Goal: Check status: Check status

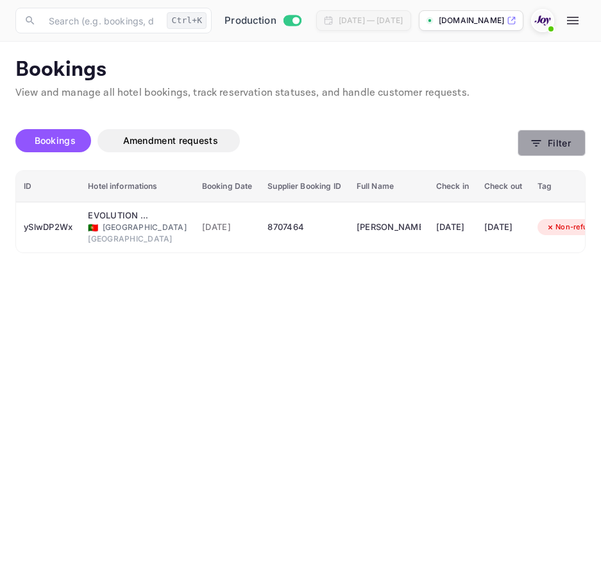
click at [560, 151] on button "Filter" at bounding box center [552, 143] width 68 height 26
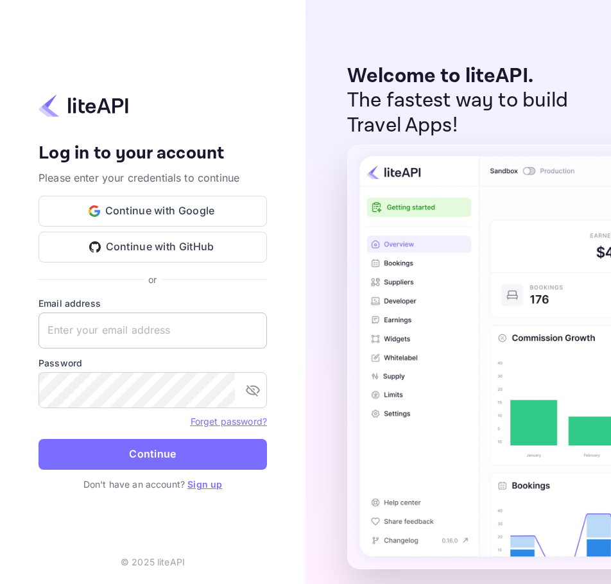
click at [189, 317] on input "text" at bounding box center [153, 331] width 229 height 36
paste input "services@withjoy.com"
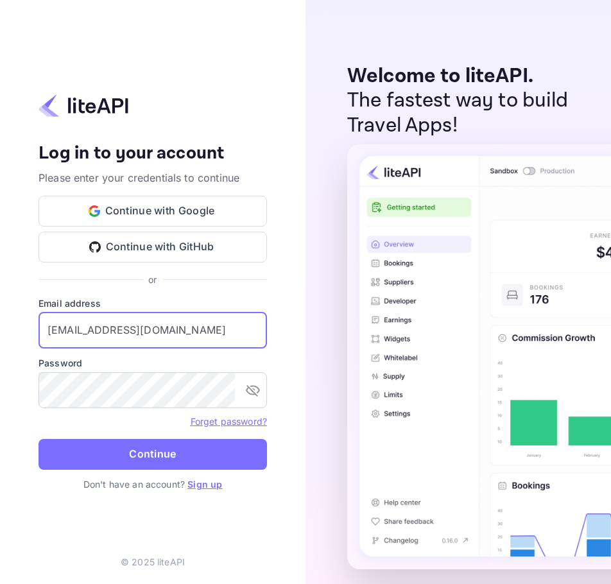
type input "services@withjoy.com"
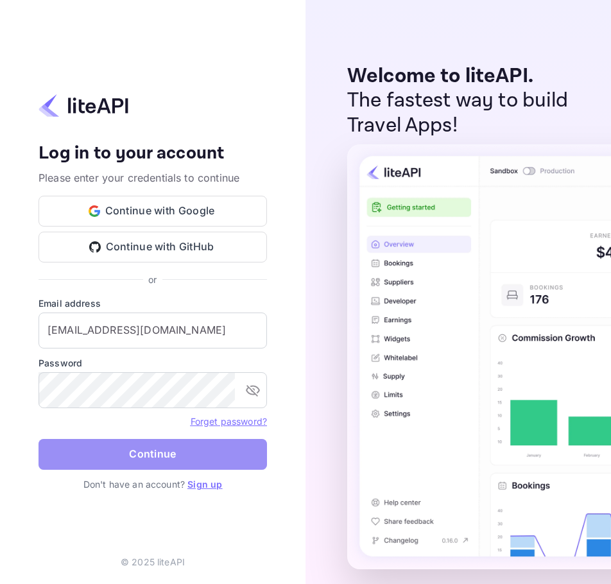
click at [142, 458] on button "Continue" at bounding box center [153, 454] width 229 height 31
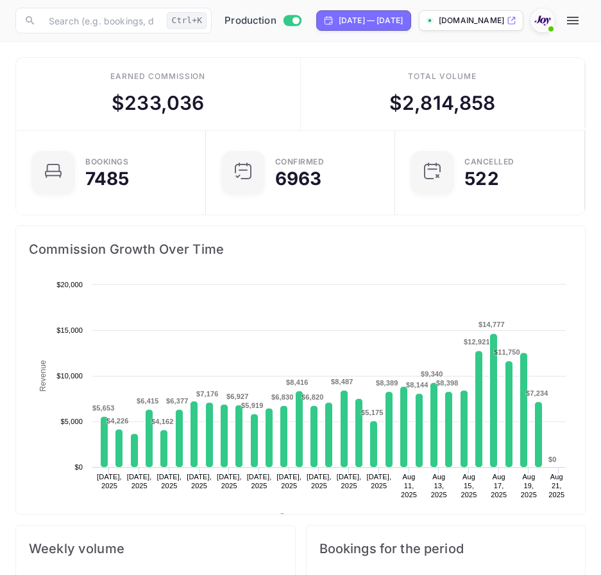
scroll to position [199, 269]
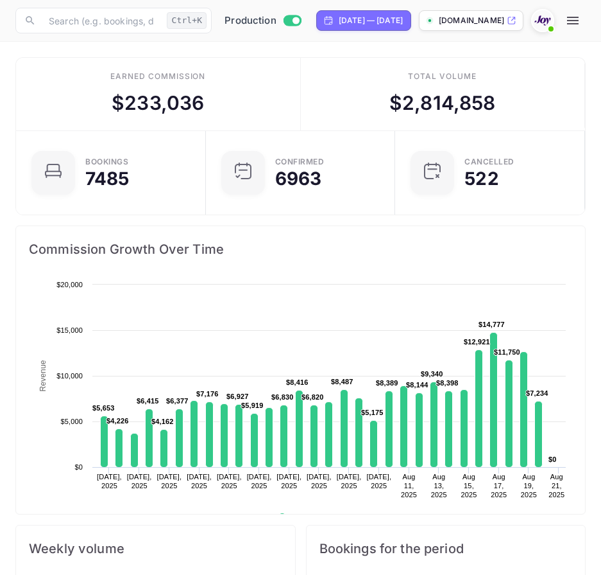
click at [581, 15] on icon "button" at bounding box center [573, 20] width 15 height 15
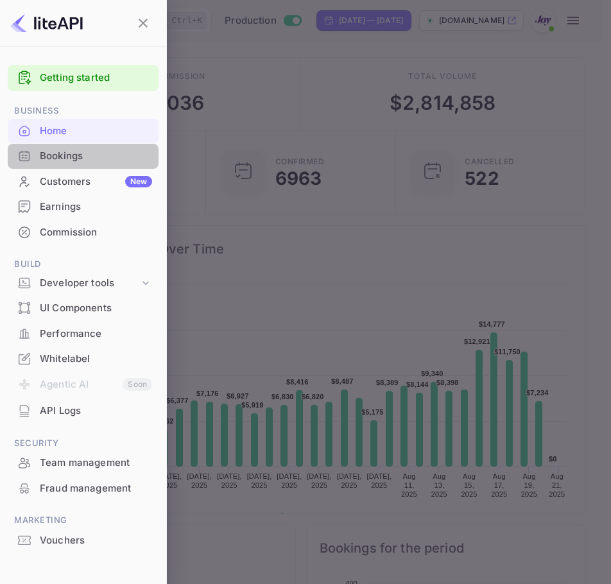
click at [69, 150] on div "Bookings" at bounding box center [96, 156] width 112 height 15
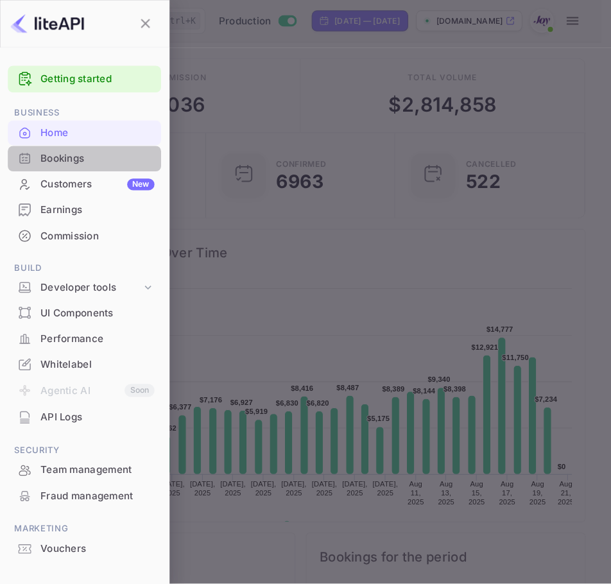
scroll to position [10, 10]
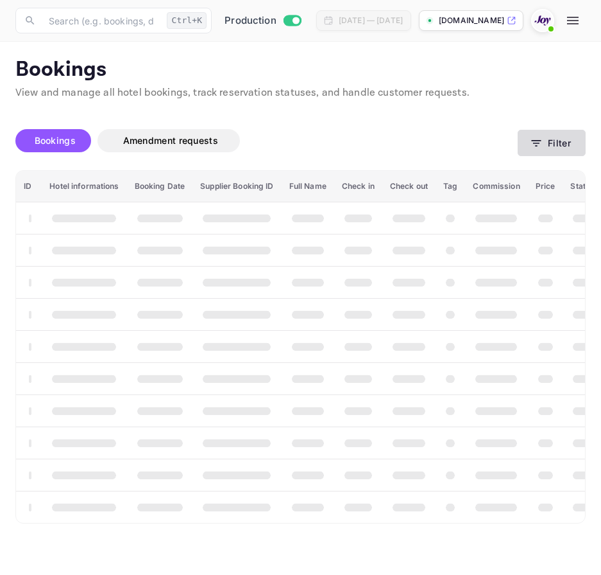
click at [534, 142] on icon "button" at bounding box center [536, 143] width 13 height 13
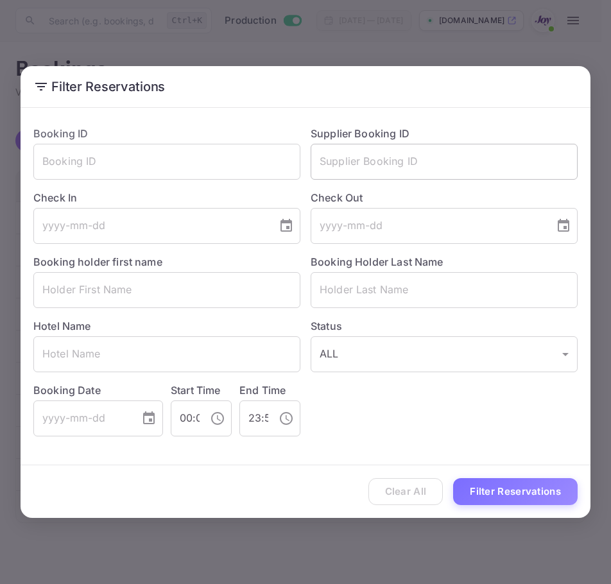
click at [359, 150] on input "text" at bounding box center [444, 162] width 267 height 36
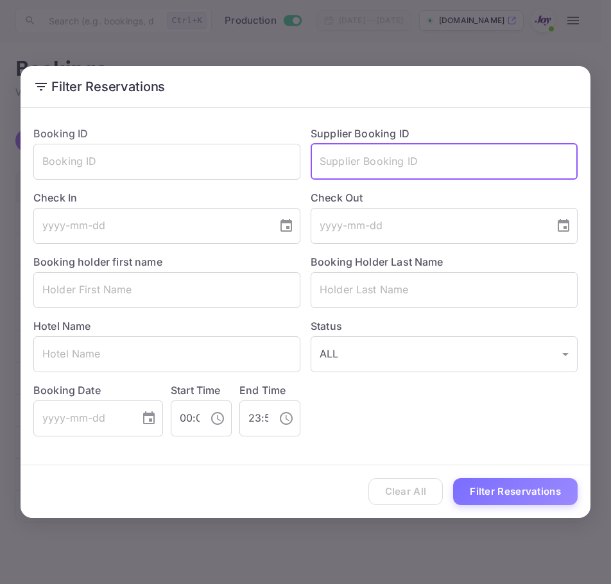
paste input "8837414"
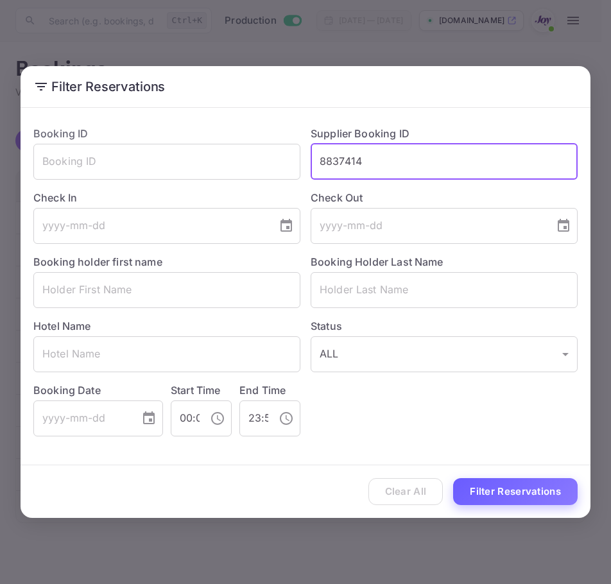
click at [481, 485] on button "Filter Reservations" at bounding box center [515, 492] width 125 height 28
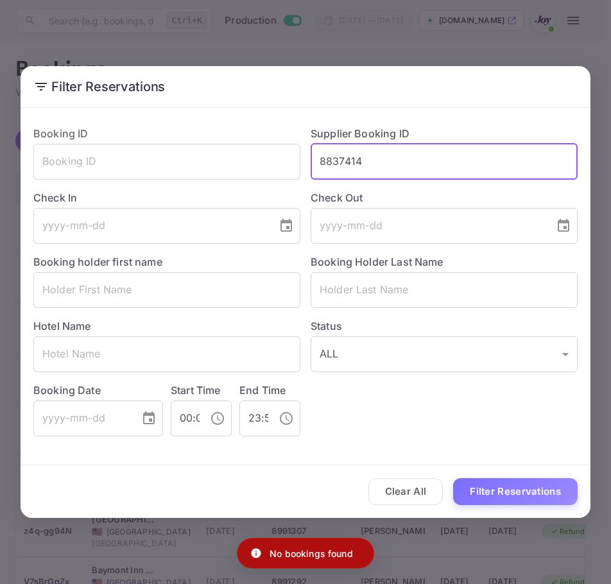
click at [437, 177] on input "8837414" at bounding box center [444, 162] width 267 height 36
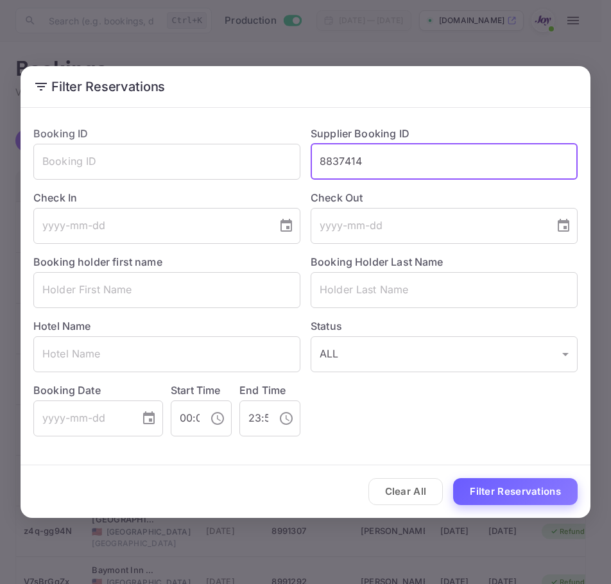
type input "8837414"
click at [508, 482] on button "Filter Reservations" at bounding box center [515, 492] width 125 height 28
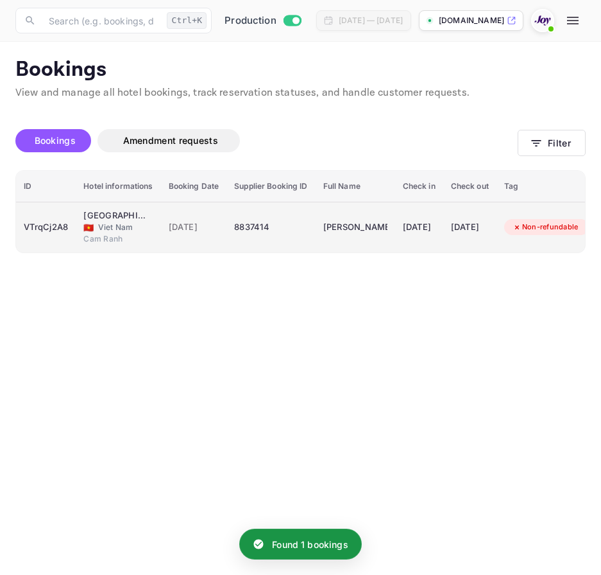
click at [38, 227] on div "VTrqCj2A8" at bounding box center [46, 227] width 44 height 21
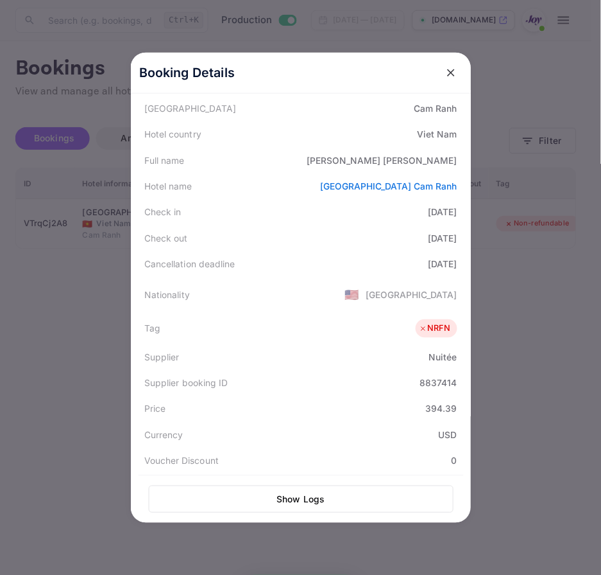
scroll to position [193, 0]
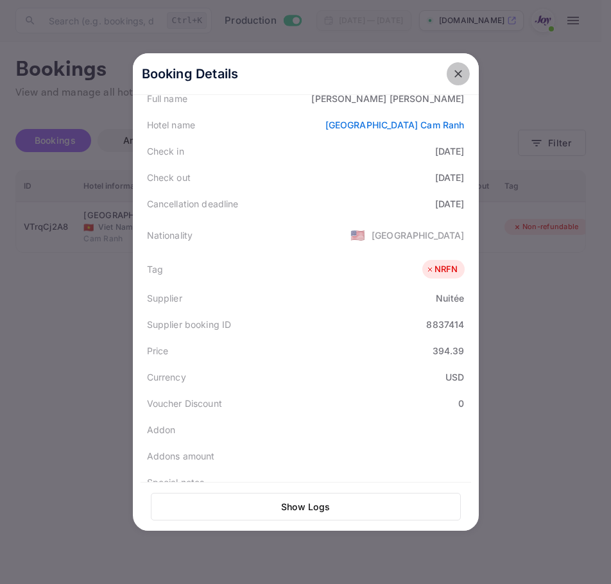
click at [447, 67] on button "close" at bounding box center [458, 73] width 23 height 23
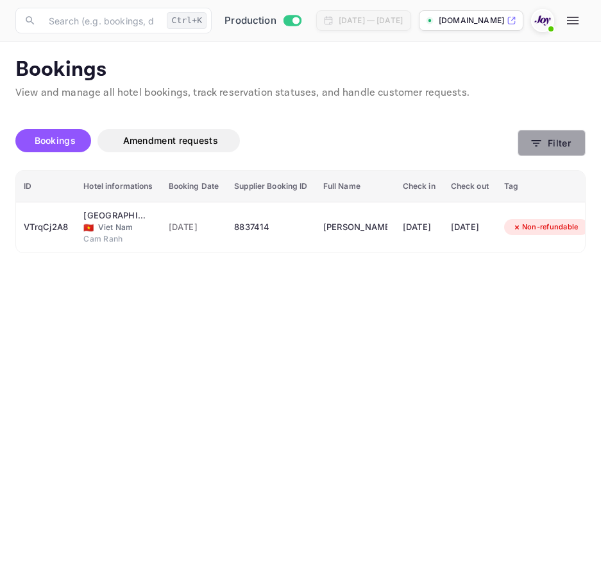
click at [569, 141] on button "Filter" at bounding box center [552, 143] width 68 height 26
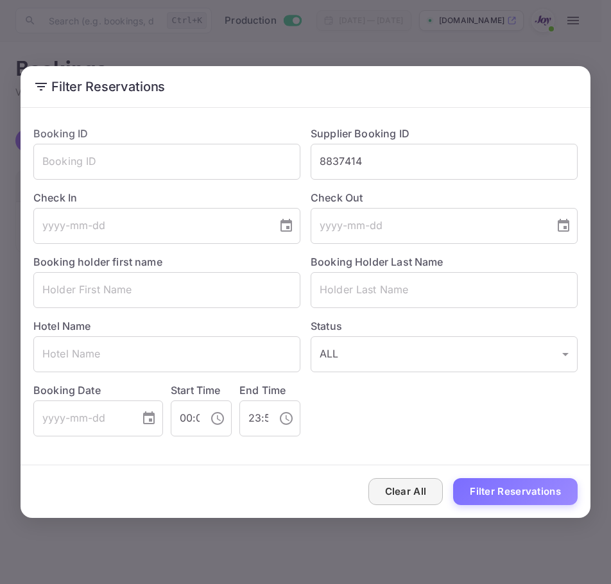
click at [410, 486] on button "Clear All" at bounding box center [405, 492] width 75 height 28
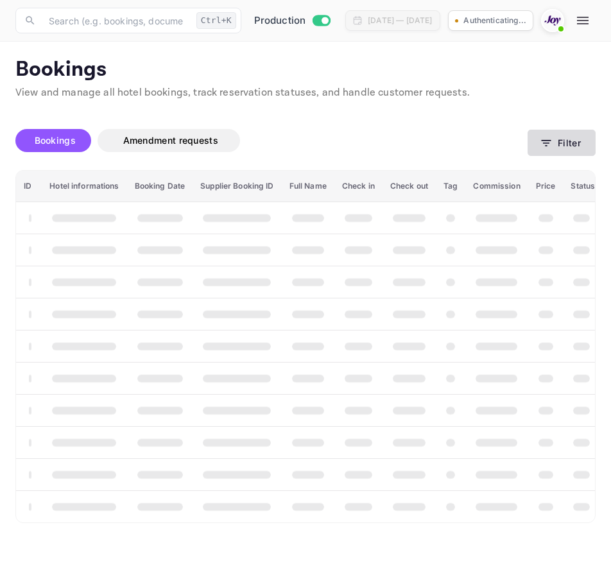
click at [562, 139] on button "Filter" at bounding box center [562, 143] width 68 height 26
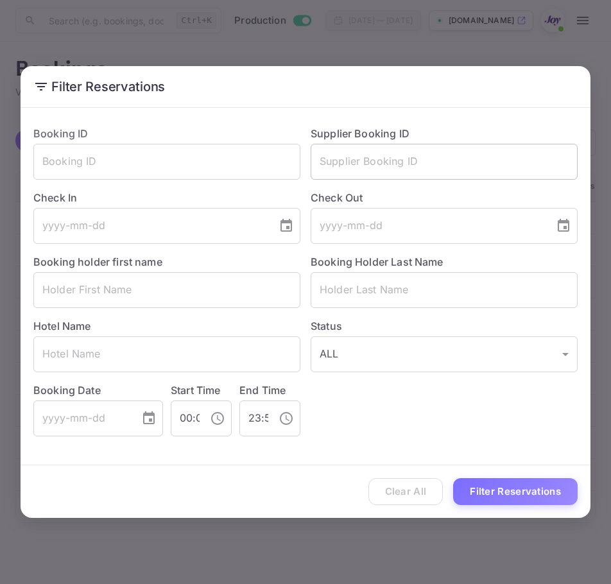
click at [510, 168] on input "text" at bounding box center [444, 162] width 267 height 36
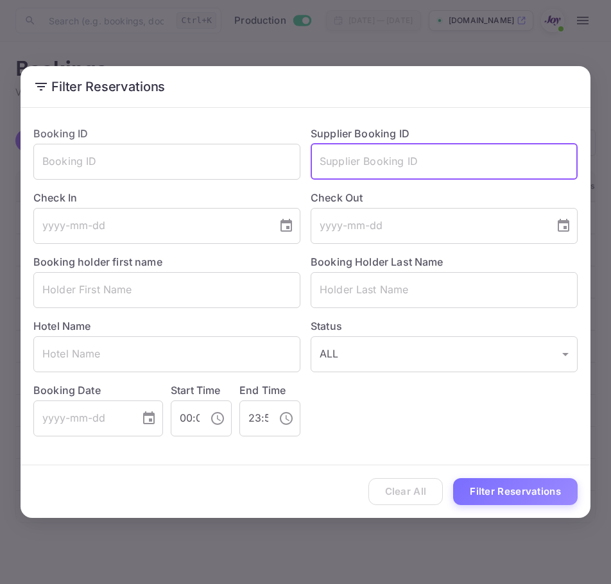
paste input "8848335"
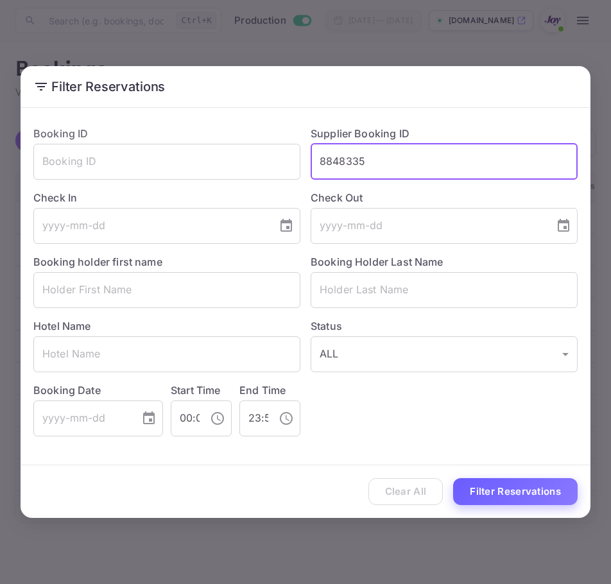
type input "8848335"
click at [520, 492] on button "Filter Reservations" at bounding box center [515, 492] width 125 height 28
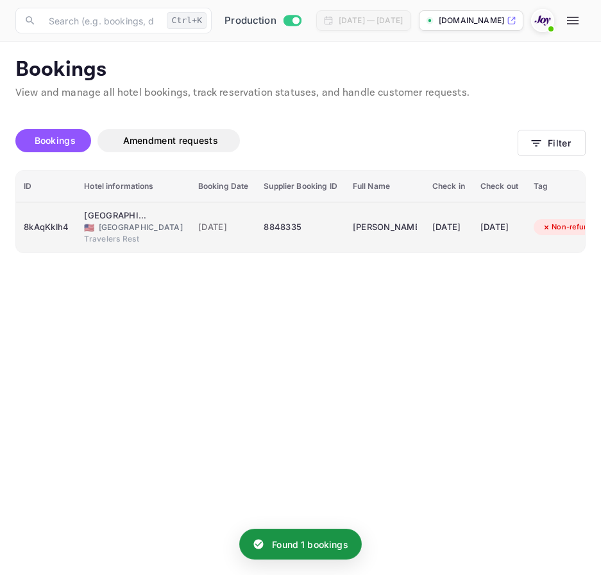
click at [45, 235] on div "8kAqKklh4" at bounding box center [46, 227] width 45 height 21
